Goal: Task Accomplishment & Management: Manage account settings

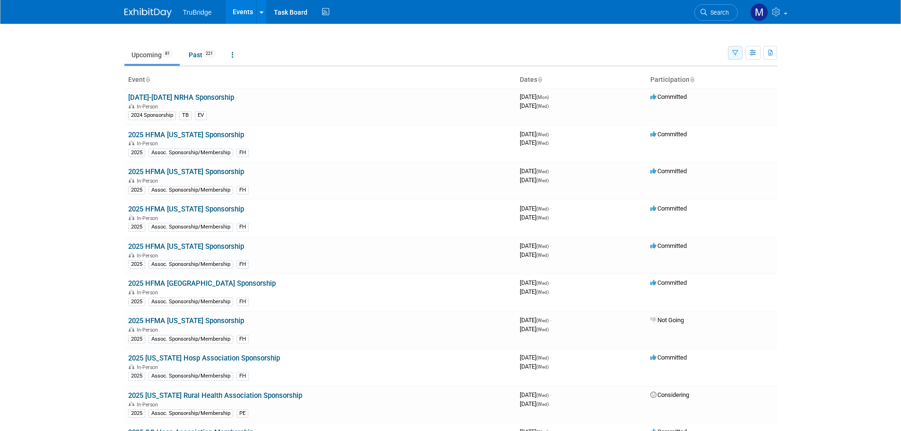
click at [735, 50] on icon "button" at bounding box center [735, 53] width 6 height 6
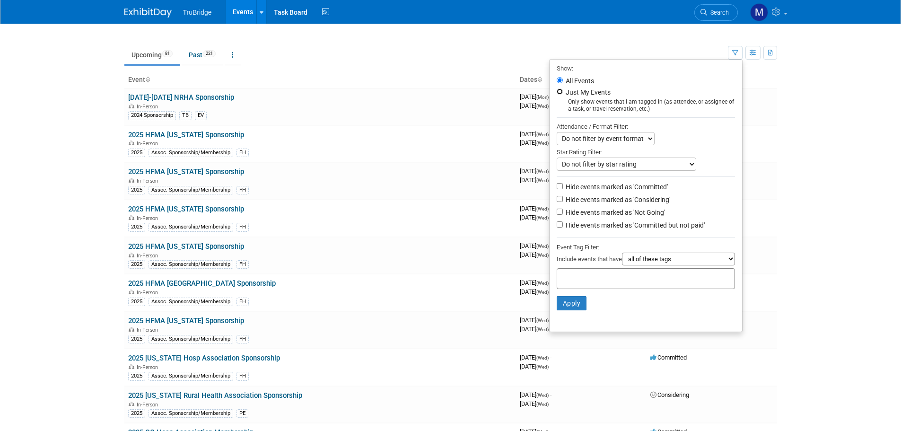
click at [556, 91] on input "Just My Events" at bounding box center [559, 91] width 6 height 6
radio input "true"
click at [575, 310] on button "Apply" at bounding box center [571, 303] width 30 height 14
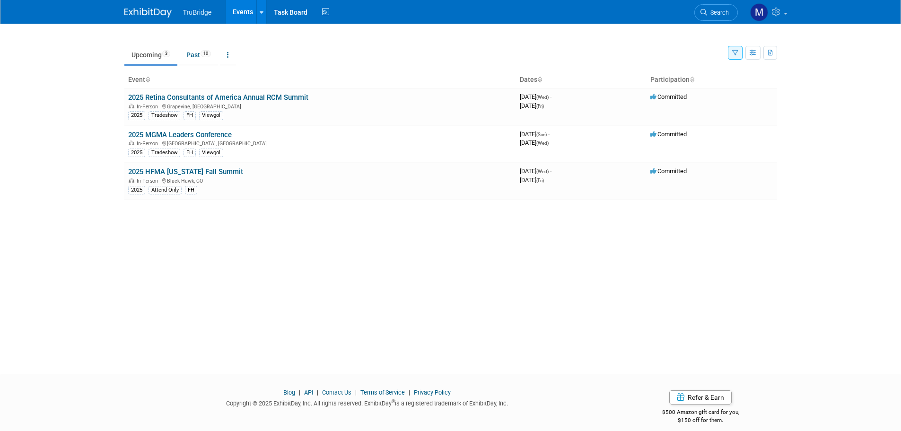
click at [467, 270] on div "New Event Duplicate Event Warning There is another event in your workspace with…" at bounding box center [450, 190] width 667 height 333
click at [428, 284] on div "New Event Duplicate Event Warning There is another event in your workspace with…" at bounding box center [450, 190] width 667 height 333
